Goal: Navigation & Orientation: Find specific page/section

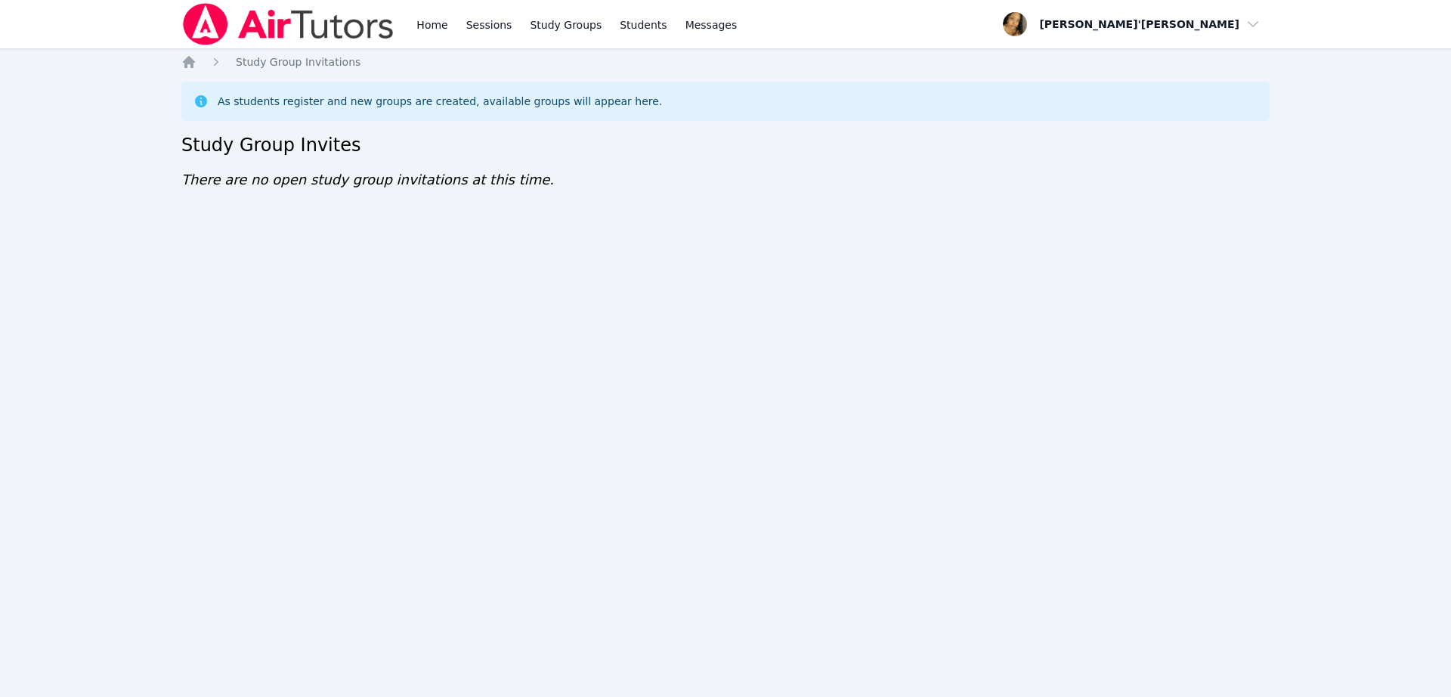
click at [608, 250] on div "Home Sessions Study Groups Students Messages Open user menu [PERSON_NAME]'[PERS…" at bounding box center [725, 348] width 1451 height 697
click at [601, 235] on div "Home Sessions Study Groups Students Messages Open user menu Lee'Tayna Hostick O…" at bounding box center [725, 348] width 1451 height 697
click at [601, 231] on div "Home Sessions Study Groups Students Messages Open user menu Lee'Tayna Hostick O…" at bounding box center [725, 348] width 1451 height 697
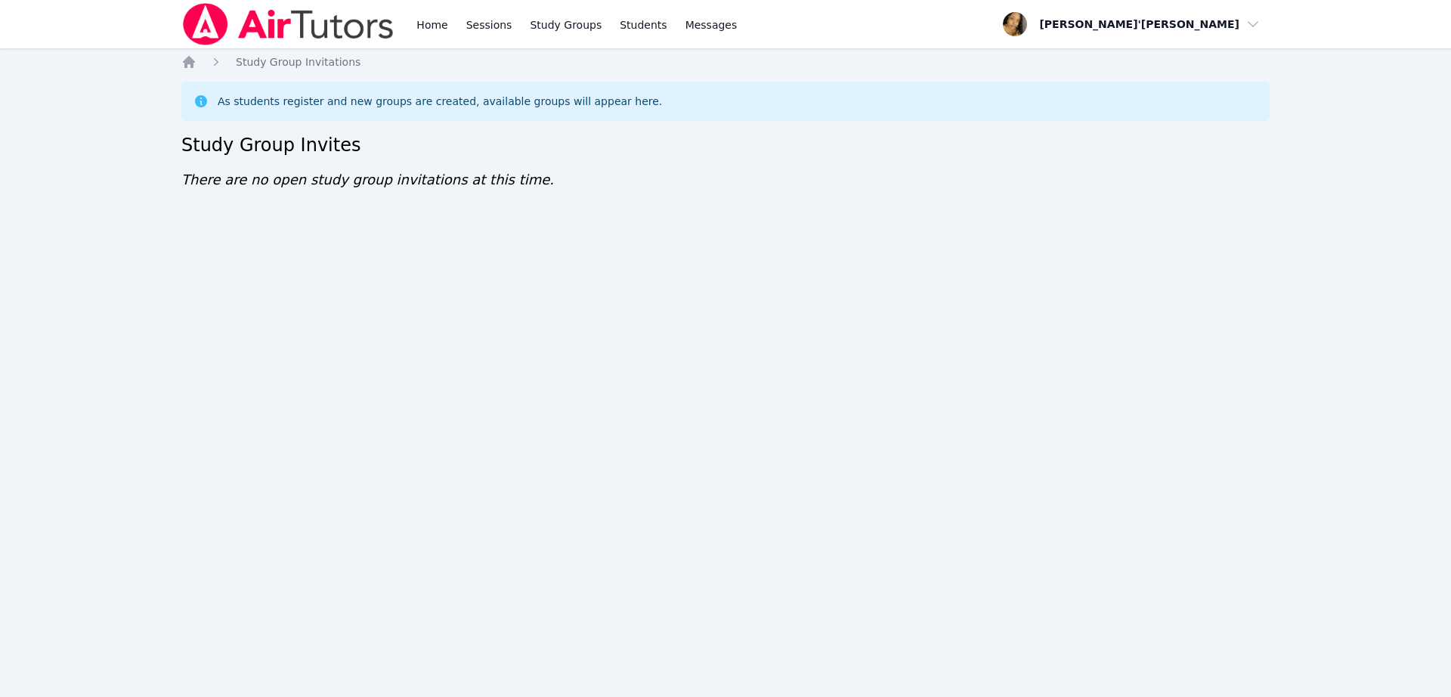
click at [601, 231] on div "Home Sessions Study Groups Students Messages Open user menu Lee'Tayna Hostick O…" at bounding box center [725, 348] width 1451 height 697
click at [598, 256] on div "Home Sessions Study Groups Students Messages Open user menu Lee'Tayna Hostick O…" at bounding box center [725, 348] width 1451 height 697
click at [891, 586] on div "Home Sessions Study Groups Students Messages Open user menu Lee'Tayna Hostick O…" at bounding box center [725, 348] width 1451 height 697
click at [905, 682] on div "Home Sessions Study Groups Students Messages Open user menu Lee'Tayna Hostick O…" at bounding box center [725, 348] width 1451 height 697
click at [895, 685] on div "Home Sessions Study Groups Students Messages Open user menu Lee'Tayna Hostick O…" at bounding box center [725, 348] width 1451 height 697
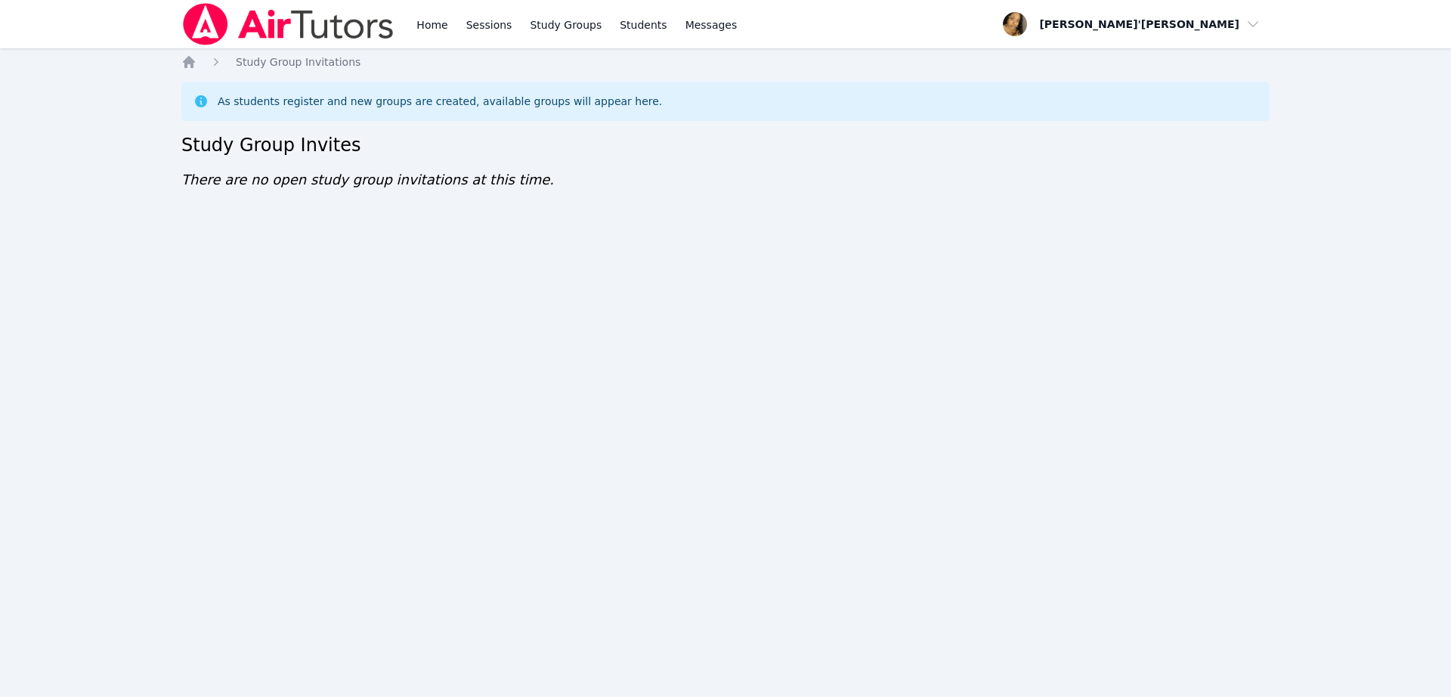
click at [887, 678] on div "Home Sessions Study Groups Students Messages Open user menu Lee'Tayna Hostick O…" at bounding box center [725, 348] width 1451 height 697
click at [871, 661] on div "Home Sessions Study Groups Students Messages Open user menu Lee'Tayna Hostick O…" at bounding box center [725, 348] width 1451 height 697
click at [865, 655] on div "Home Sessions Study Groups Students Messages Open user menu Lee'Tayna Hostick O…" at bounding box center [725, 348] width 1451 height 697
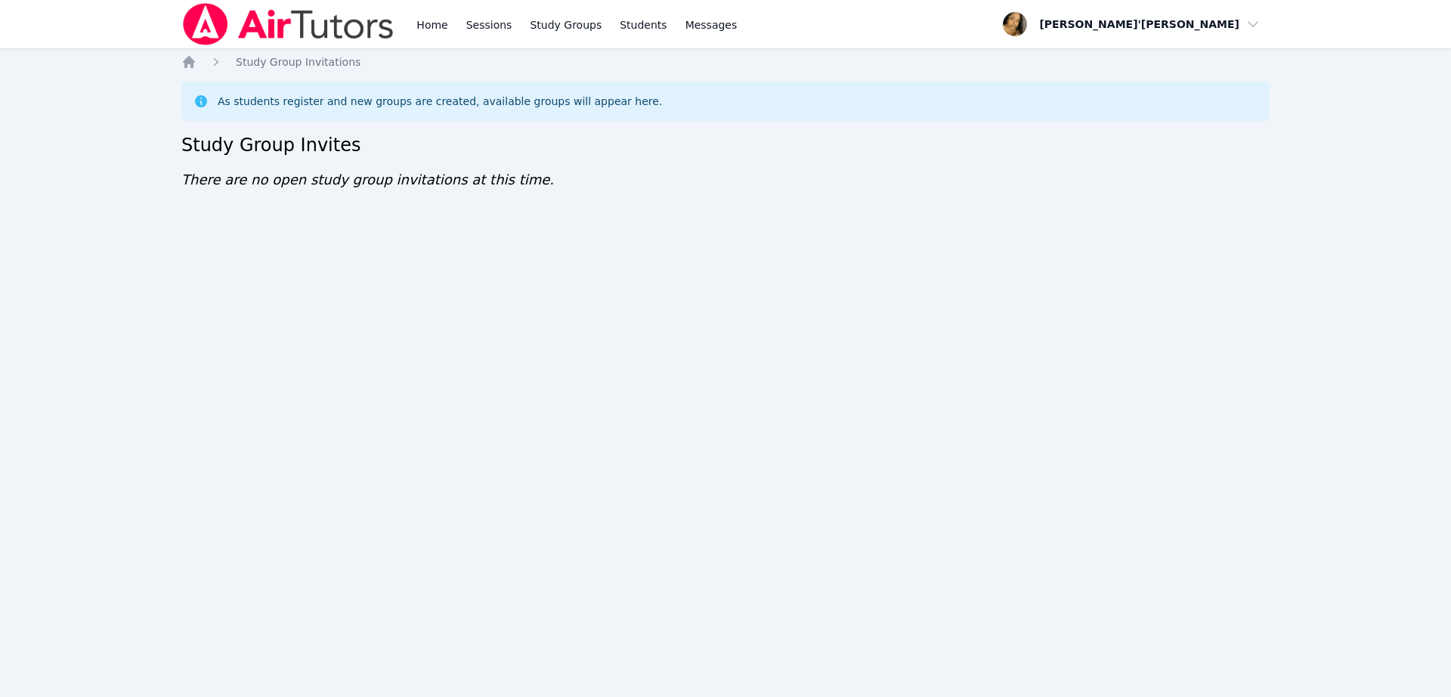
click at [851, 627] on div "Home Sessions Study Groups Students Messages Open user menu Lee'Tayna Hostick O…" at bounding box center [725, 348] width 1451 height 697
click at [831, 615] on div "Home Sessions Study Groups Students Messages Open user menu Lee'Tayna Hostick O…" at bounding box center [725, 348] width 1451 height 697
click at [828, 591] on div "Home Sessions Study Groups Students Messages Open user menu Lee'Tayna Hostick O…" at bounding box center [725, 348] width 1451 height 697
click at [963, 444] on div "Home Sessions Study Groups Students Messages Open user menu Lee'Tayna Hostick O…" at bounding box center [725, 348] width 1451 height 697
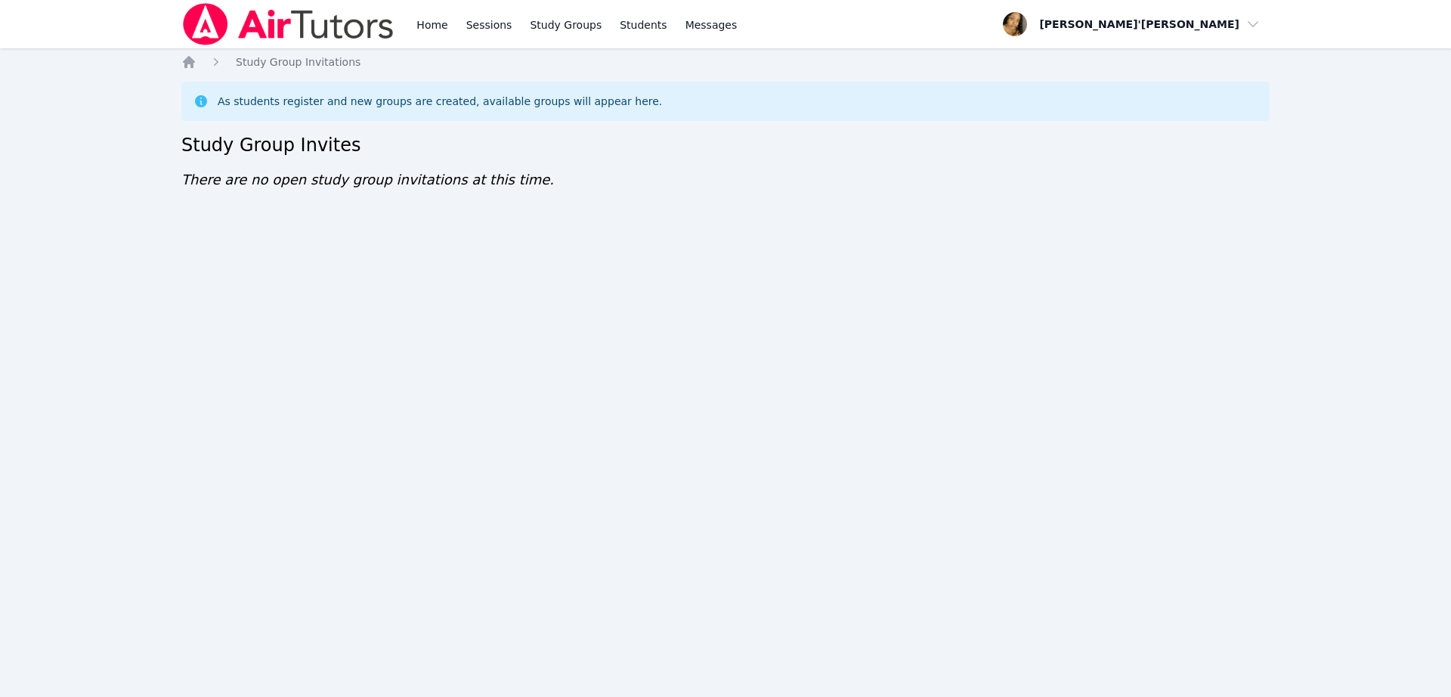
click at [963, 444] on div "Home Sessions Study Groups Students Messages Open user menu Lee'Tayna Hostick O…" at bounding box center [725, 348] width 1451 height 697
click at [893, 684] on div "Home Sessions Study Groups Students Messages Open user menu Lee'Tayna Hostick O…" at bounding box center [725, 348] width 1451 height 697
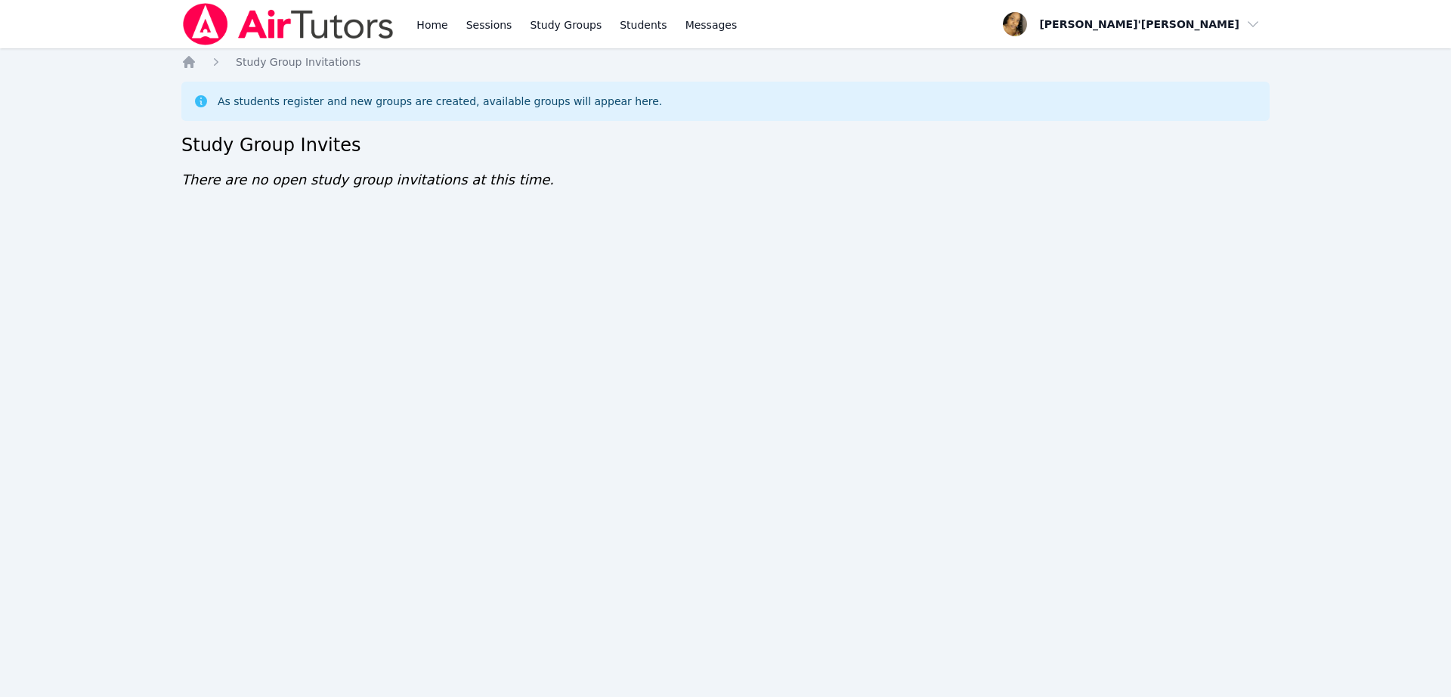
click at [717, 319] on div "Home Sessions Study Groups Students Messages Open user menu Lee'Tayna Hostick O…" at bounding box center [725, 348] width 1451 height 697
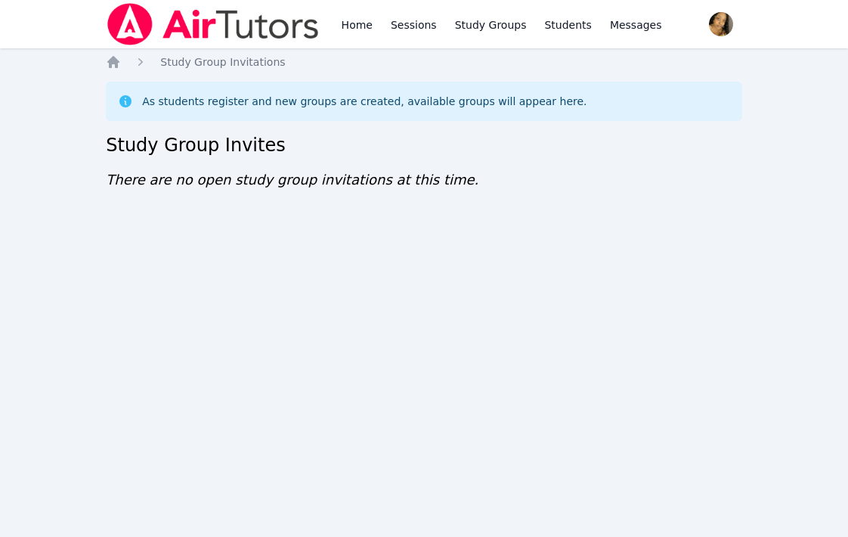
click at [408, 529] on div "Home Sessions Study Groups Students Messages Open user menu Lee'Tayna Hostick O…" at bounding box center [424, 268] width 848 height 537
click at [744, 506] on div "Home Sessions Study Groups Students Messages Open user menu Lee'Tayna Hostick O…" at bounding box center [424, 268] width 848 height 537
click at [743, 533] on div "Home Sessions Study Groups Students Messages Open user menu Lee'Tayna Hostick O…" at bounding box center [424, 268] width 848 height 537
click at [624, 532] on div "Home Sessions Study Groups Students Messages Open user menu Lee'Tayna Hostick O…" at bounding box center [424, 268] width 848 height 537
click at [477, 440] on div "Home Sessions Study Groups Students Messages Open user menu Lee'Tayna Hostick O…" at bounding box center [424, 268] width 848 height 537
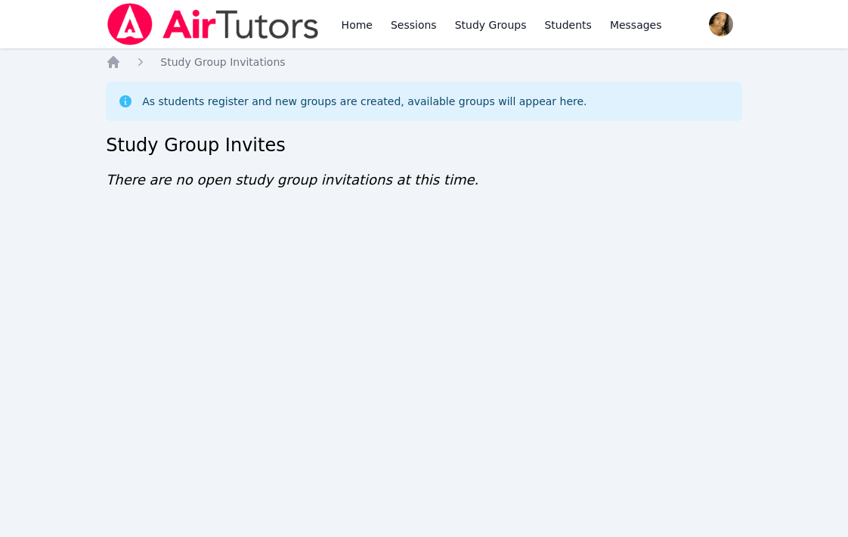
drag, startPoint x: 843, startPoint y: 533, endPoint x: 825, endPoint y: 566, distance: 38.2
click at [825, 537] on html "Home Sessions Study Groups Students Messages Open user menu Lee'Tayna Hostick O…" at bounding box center [424, 268] width 848 height 537
drag, startPoint x: 682, startPoint y: 503, endPoint x: 692, endPoint y: 576, distance: 74.0
click at [692, 537] on html "Home Sessions Study Groups Students Messages Open user menu Lee'Tayna Hostick O…" at bounding box center [424, 268] width 848 height 537
drag, startPoint x: 457, startPoint y: 534, endPoint x: 460, endPoint y: 546, distance: 12.5
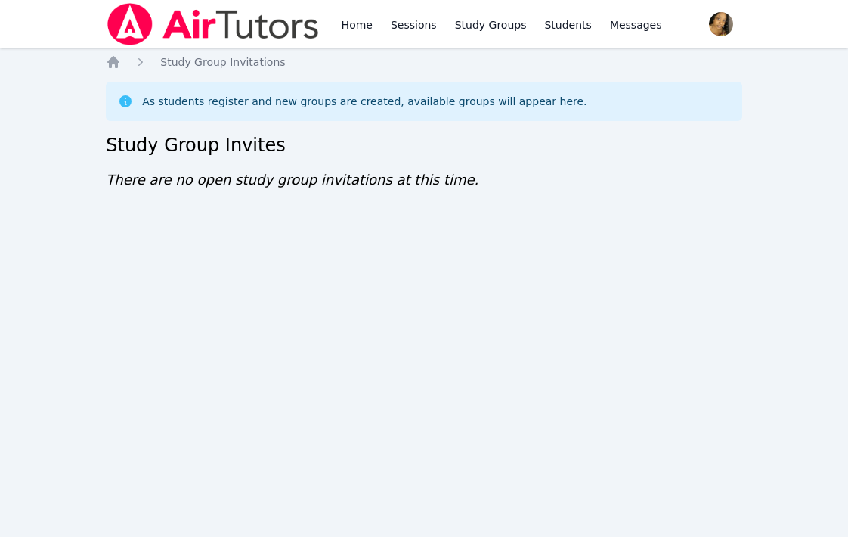
click at [460, 537] on html "Home Sessions Study Groups Students Messages Open user menu Lee'Tayna Hostick O…" at bounding box center [424, 268] width 848 height 537
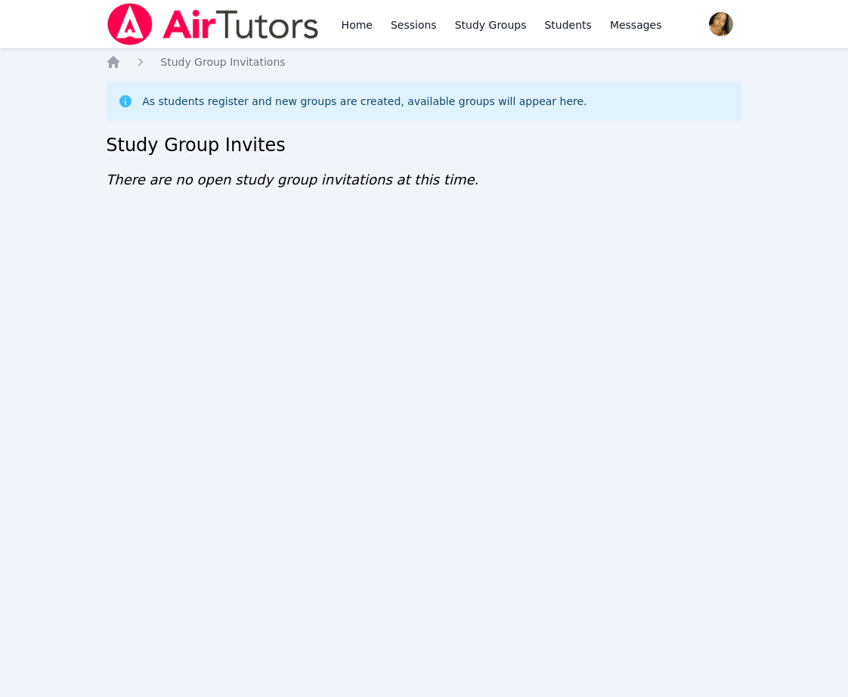
click at [110, 29] on img at bounding box center [213, 24] width 214 height 42
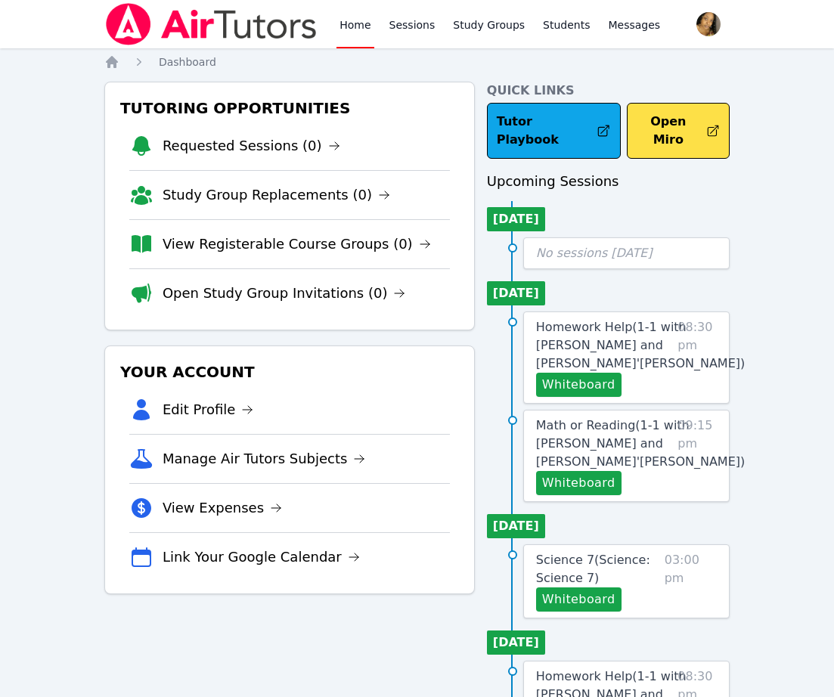
click at [110, 29] on img at bounding box center [211, 24] width 214 height 42
click at [280, 295] on link "Open Study Group Invitations (0)" at bounding box center [283, 293] width 243 height 21
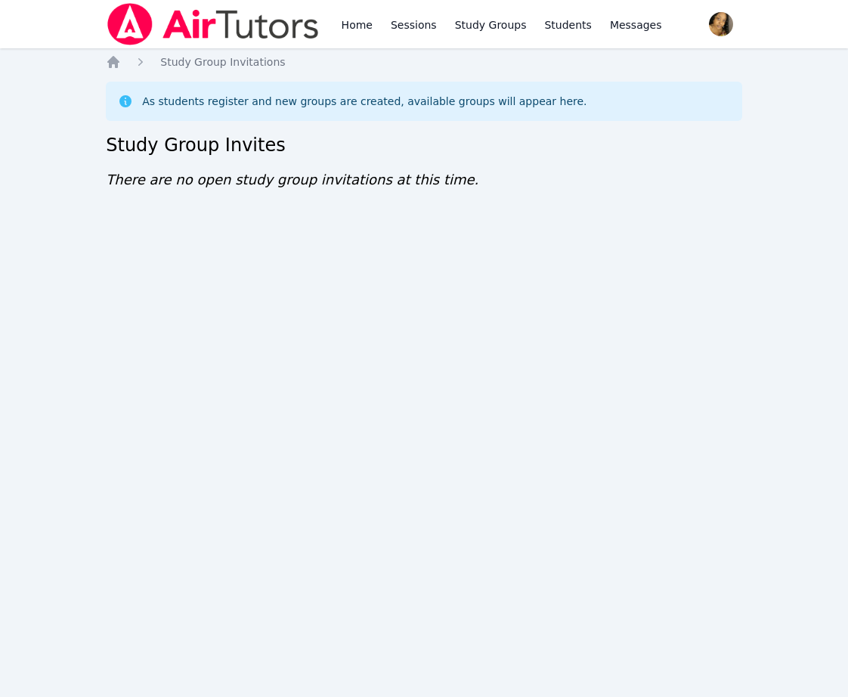
click at [277, 288] on div "Home Sessions Study Groups Students Messages Open user menu Lee'Tayna Hostick O…" at bounding box center [424, 348] width 848 height 697
